Goal: Navigation & Orientation: Understand site structure

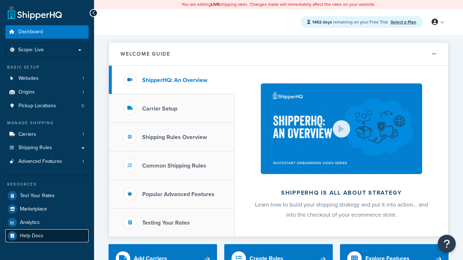
click at [47, 236] on link "Help Docs" at bounding box center [46, 236] width 83 height 13
